Goal: Information Seeking & Learning: Learn about a topic

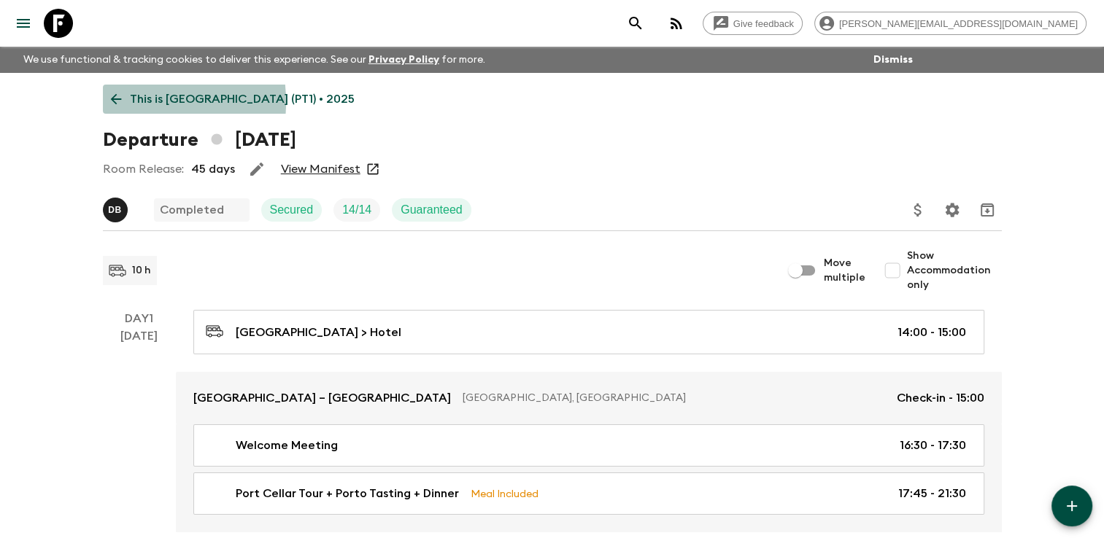
click at [112, 102] on icon at bounding box center [116, 99] width 16 height 16
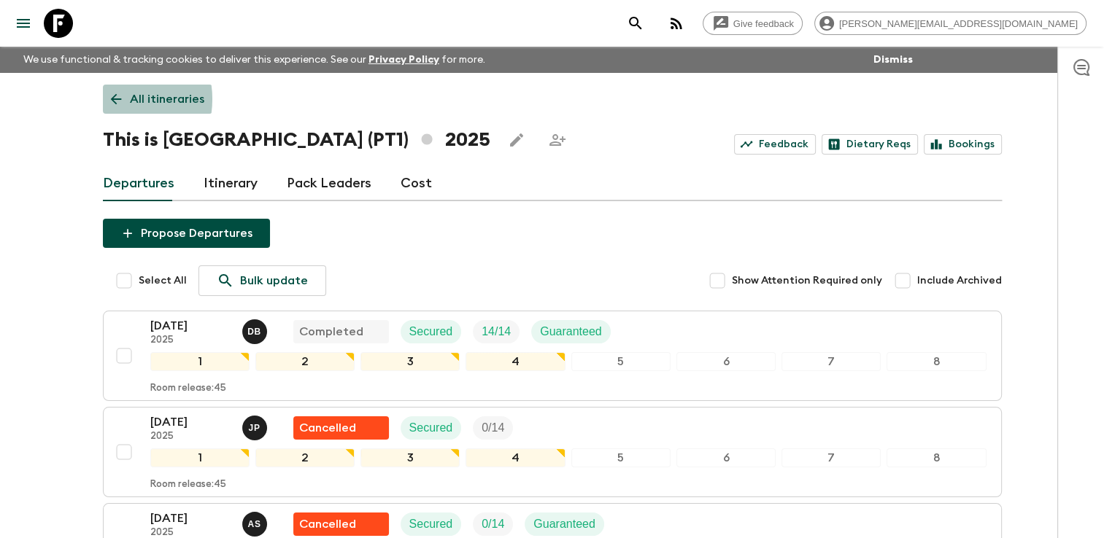
click at [112, 99] on icon at bounding box center [115, 99] width 11 height 11
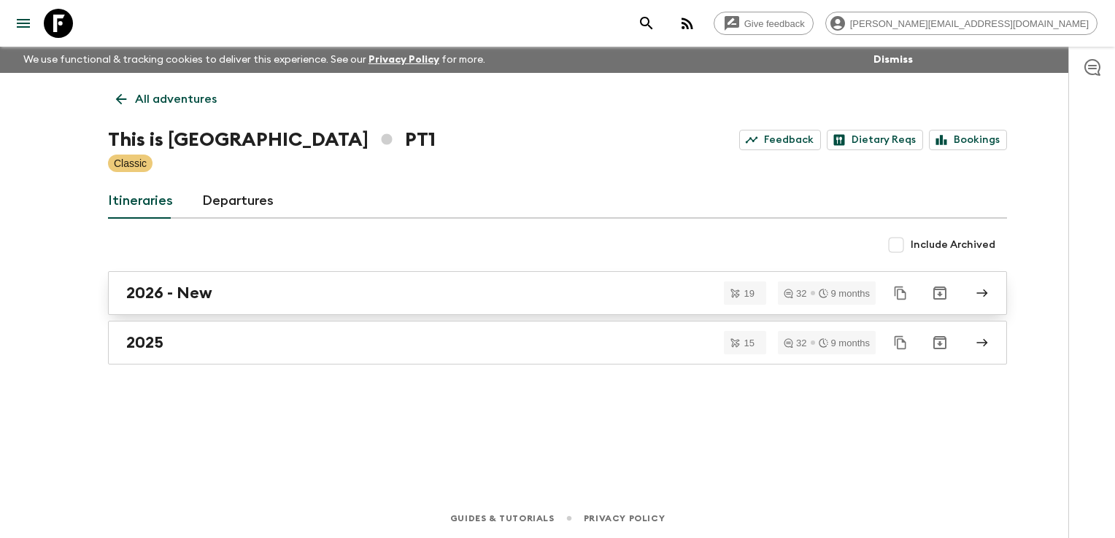
click at [251, 298] on div "2026 - New" at bounding box center [543, 293] width 835 height 19
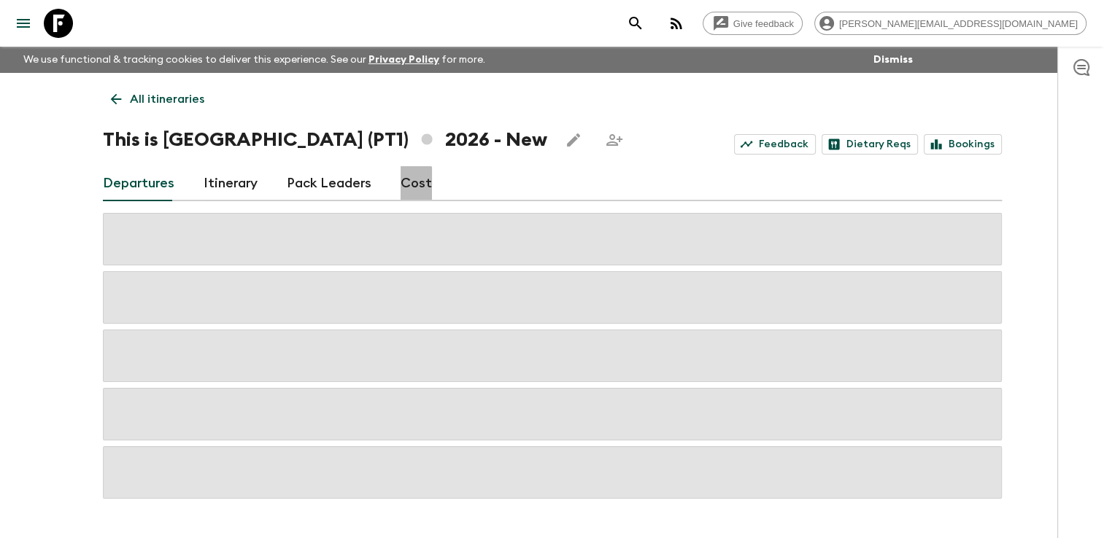
click at [408, 185] on link "Cost" at bounding box center [416, 183] width 31 height 35
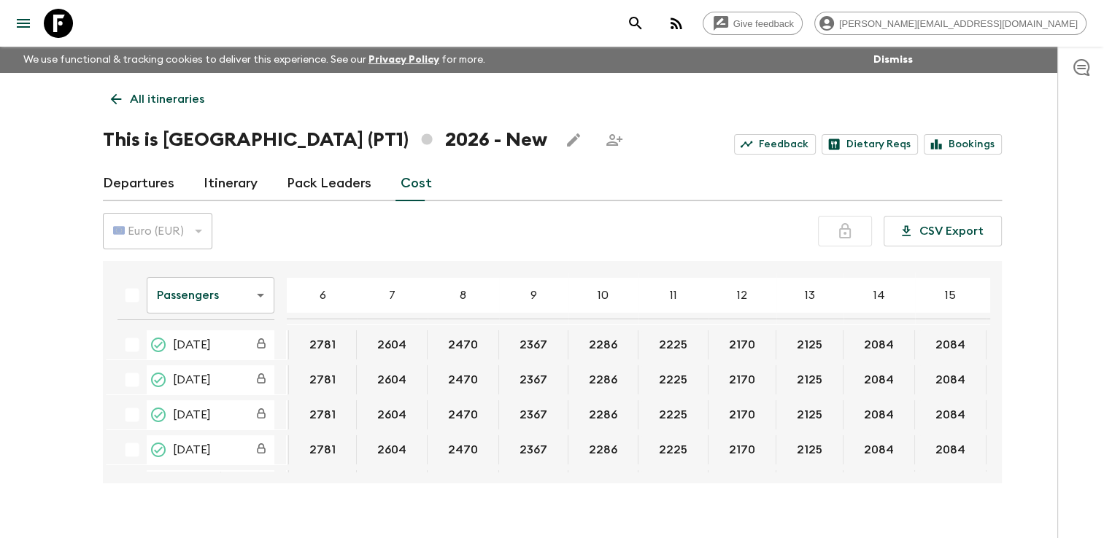
scroll to position [0, 137]
click at [511, 177] on div "Departures Itinerary Pack Leaders Cost" at bounding box center [552, 183] width 899 height 35
